Goal: Task Accomplishment & Management: Use online tool/utility

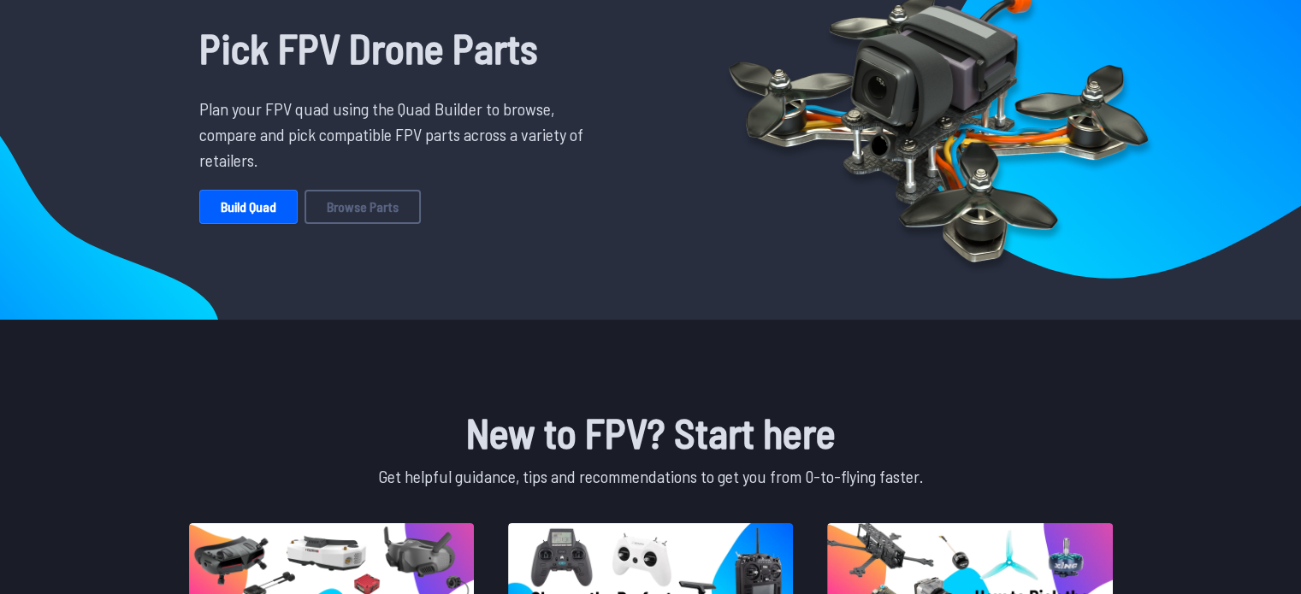
scroll to position [127, 0]
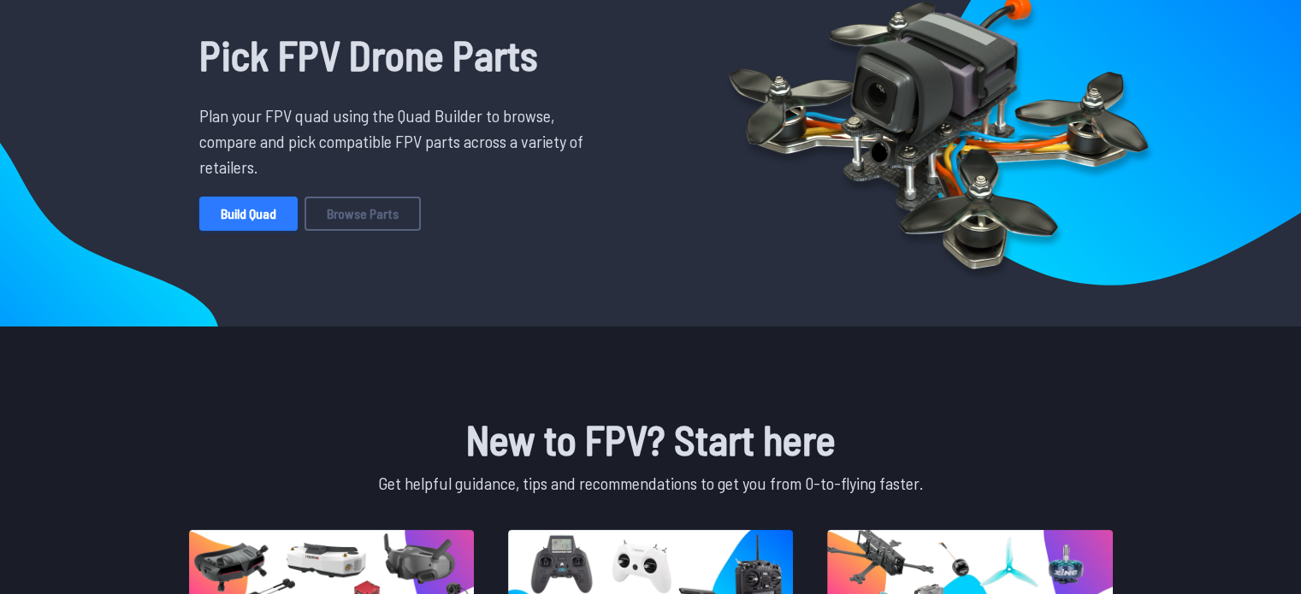
click at [261, 214] on link "Build Quad" at bounding box center [248, 214] width 98 height 34
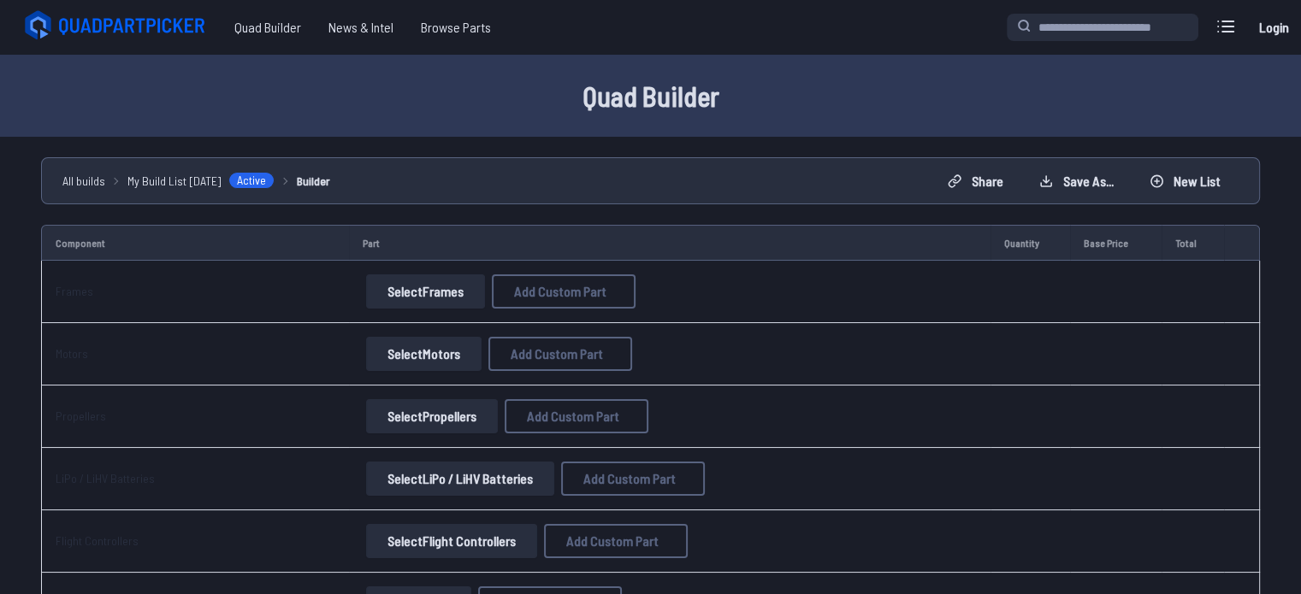
click at [418, 287] on button "Select Frames" at bounding box center [425, 291] width 119 height 34
click at [425, 275] on button "Select Frames" at bounding box center [425, 291] width 119 height 34
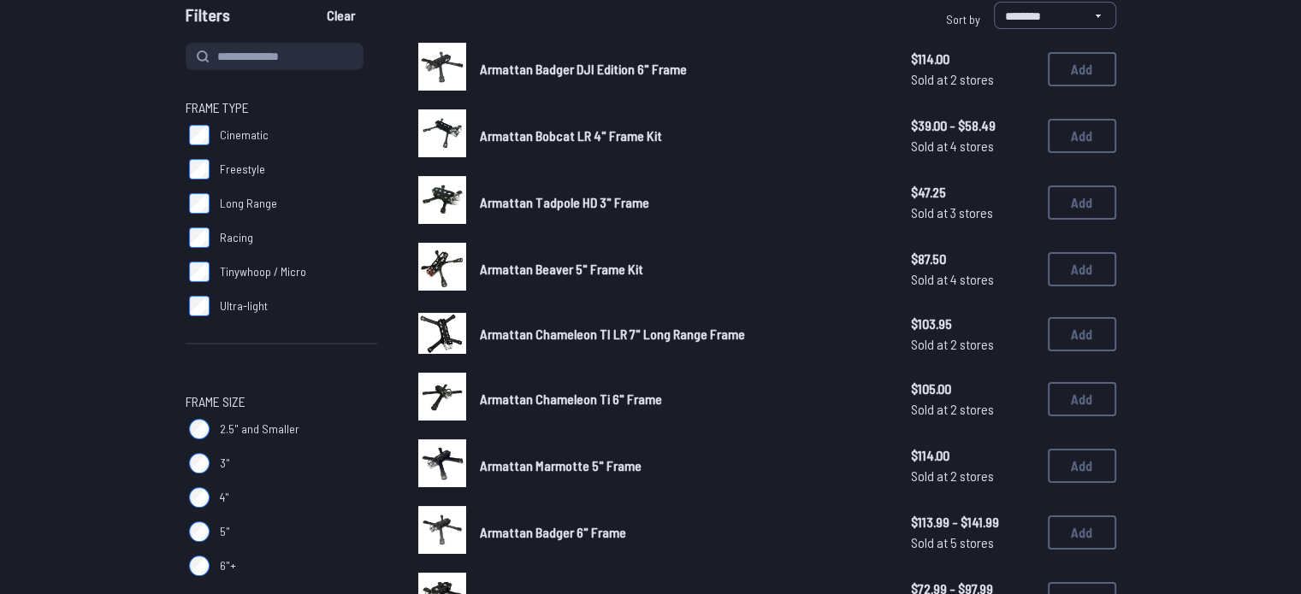
scroll to position [175, 0]
click at [546, 338] on span "Armattan Chameleon TI LR 7" Long Range Frame" at bounding box center [612, 335] width 265 height 16
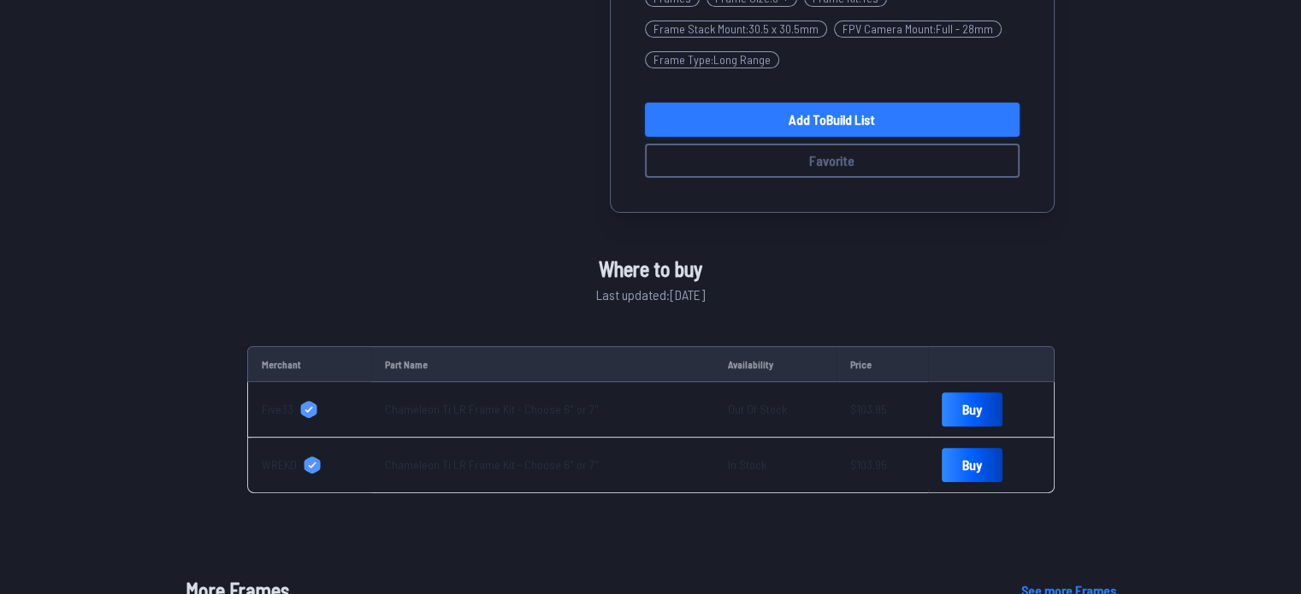
click at [671, 113] on link "Add to Build List" at bounding box center [832, 120] width 375 height 34
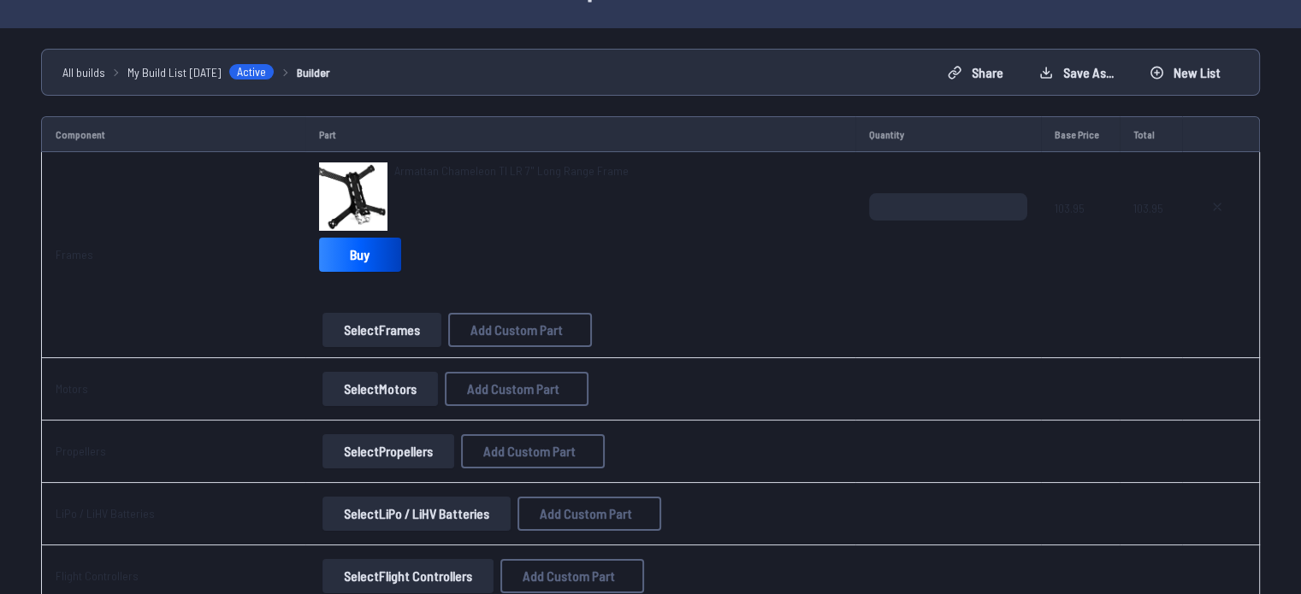
scroll to position [108, 0]
click at [376, 376] on button "Select Motors" at bounding box center [379, 390] width 115 height 34
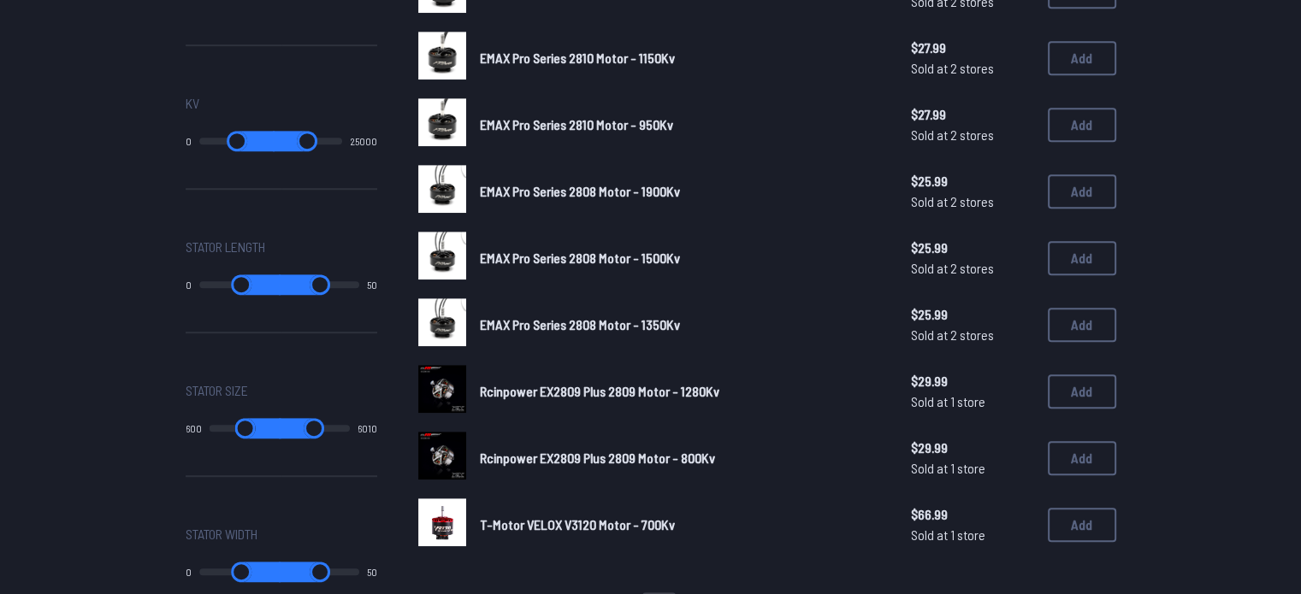
scroll to position [973, 0]
